Goal: Find specific page/section

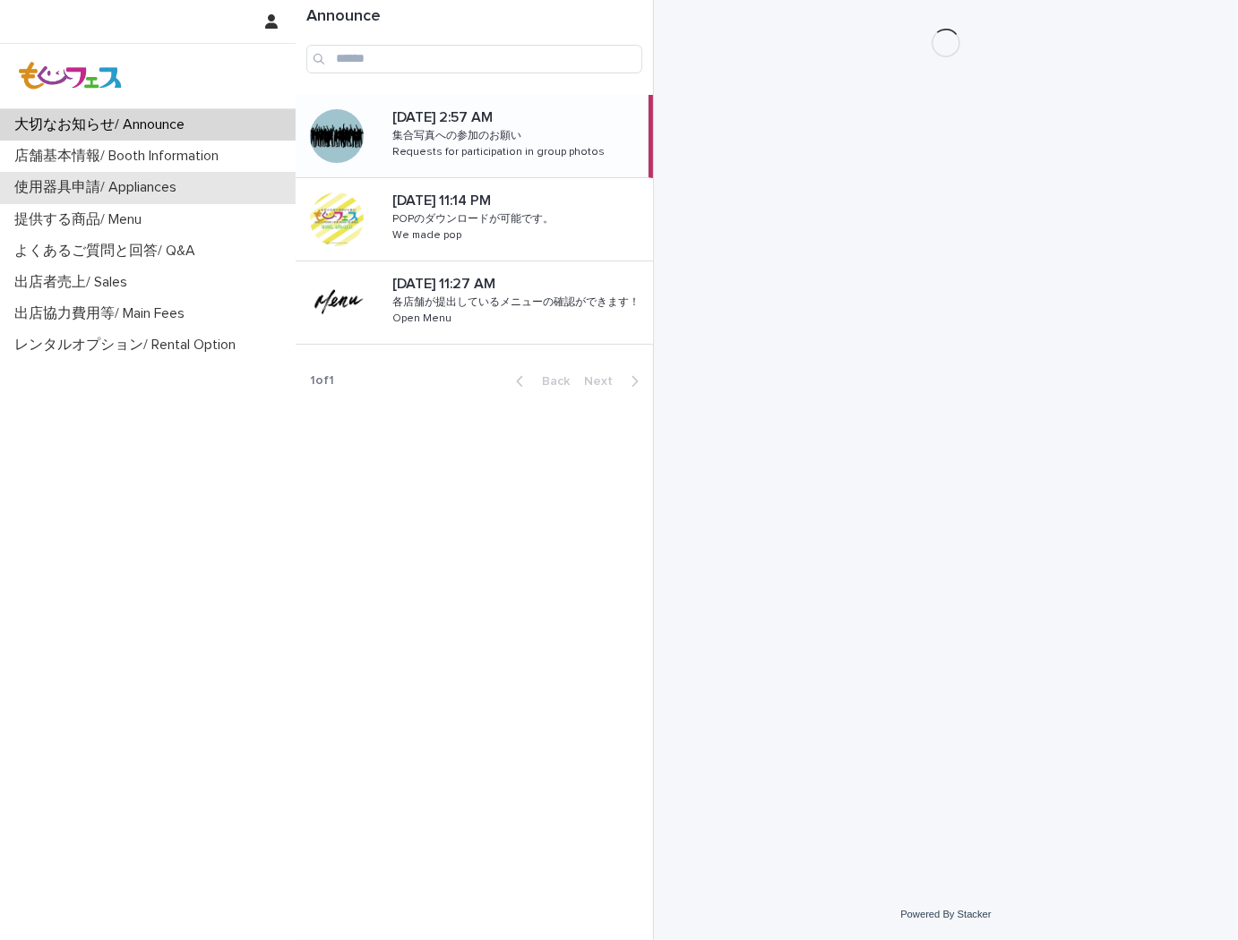
click at [112, 176] on div "使用器具申請/ Appliances" at bounding box center [148, 187] width 296 height 31
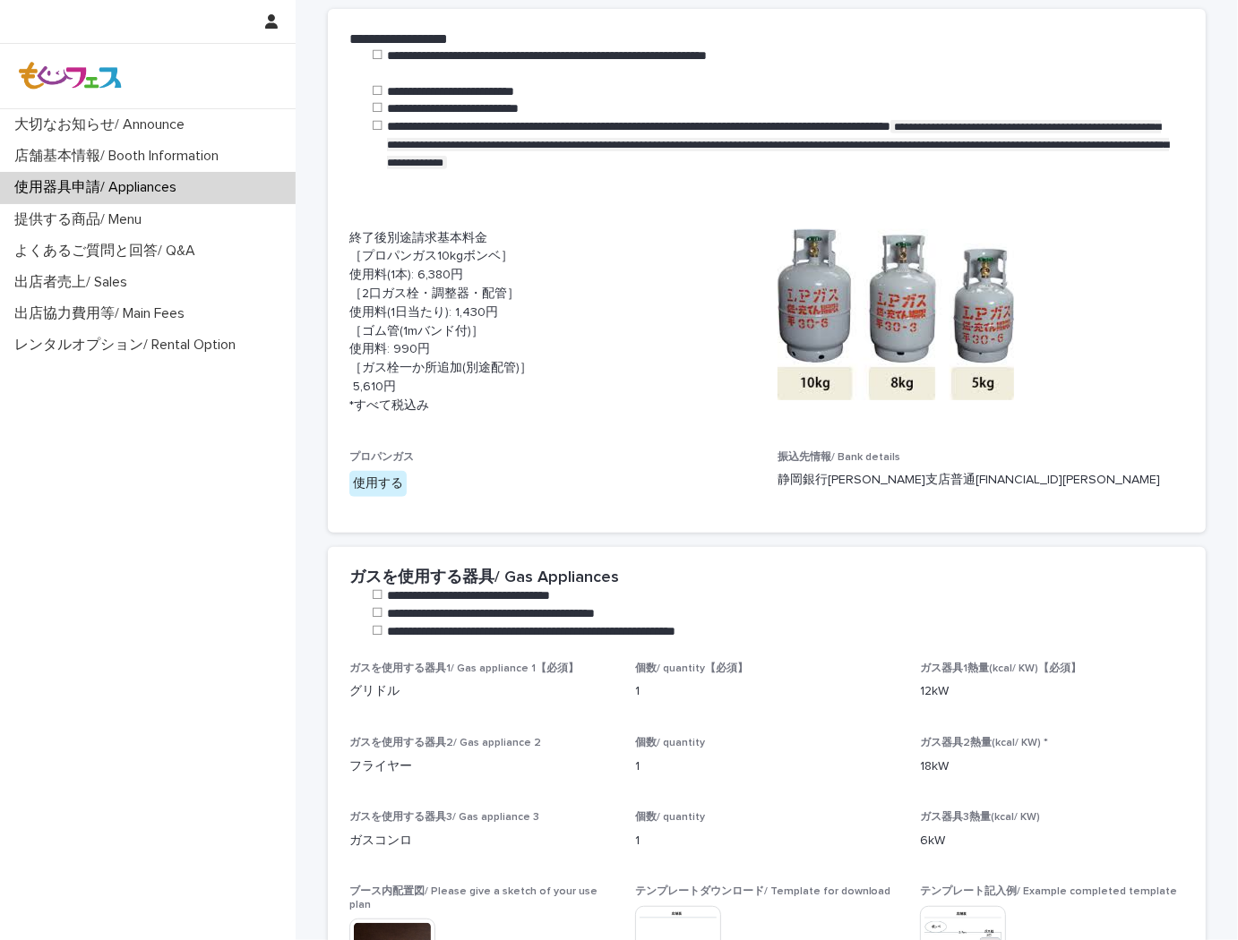
scroll to position [696, 0]
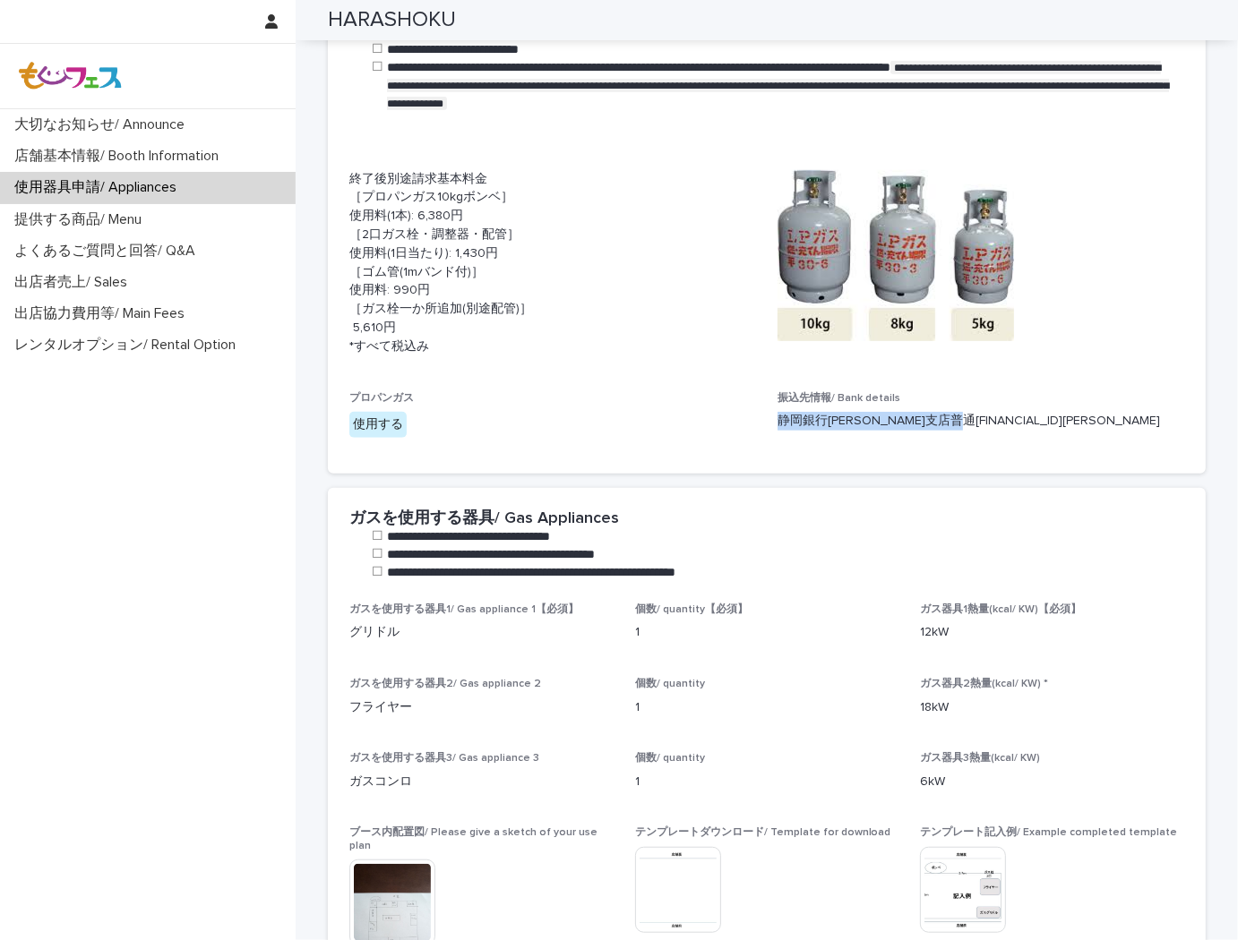
drag, startPoint x: 1032, startPoint y: 413, endPoint x: 764, endPoint y: 416, distance: 267.8
click at [764, 416] on div "終了後別途請求基本料金 ［プロパンガス10kgボンベ］ 使用料(1本): 6,380円 ［2口ガス栓・調整器・配管］ 使用料(1日当たり): 1,430円 ［…" at bounding box center [766, 311] width 835 height 282
copy p "静岡銀行[PERSON_NAME]支店普通[FINANCIAL_ID][PERSON_NAME]"
